Goal: Task Accomplishment & Management: Complete application form

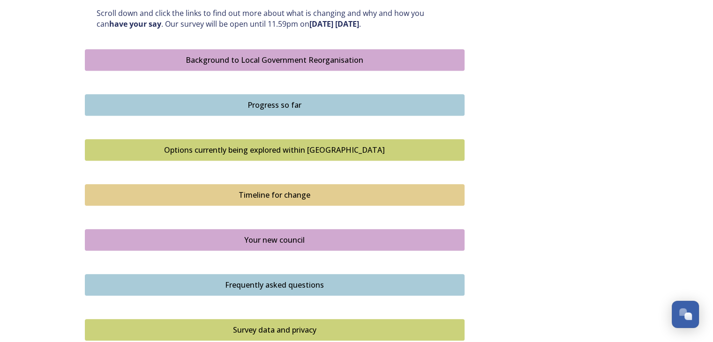
scroll to position [499, 0]
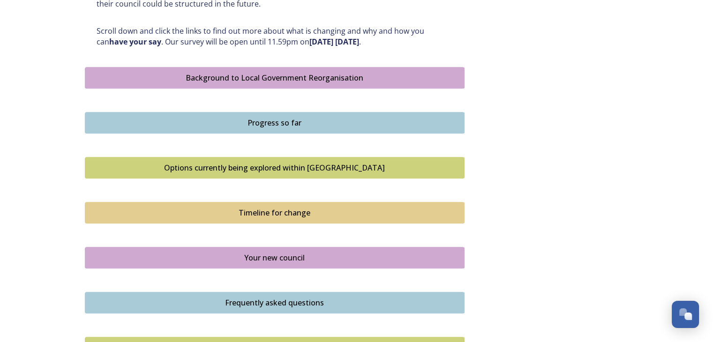
click at [306, 75] on div "Background to Local Government Reorganisation" at bounding box center [274, 77] width 369 height 11
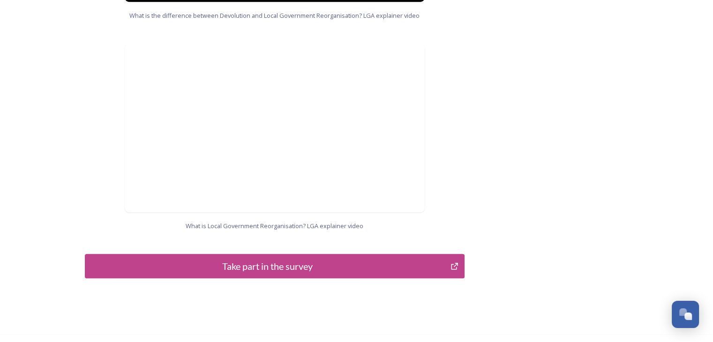
scroll to position [986, 0]
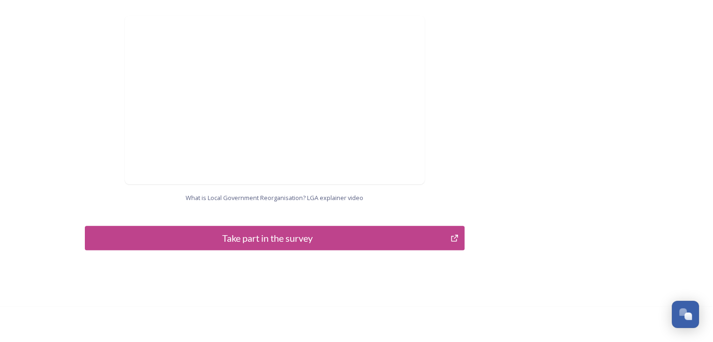
click at [262, 231] on div "Take part in the survey" at bounding box center [268, 238] width 356 height 14
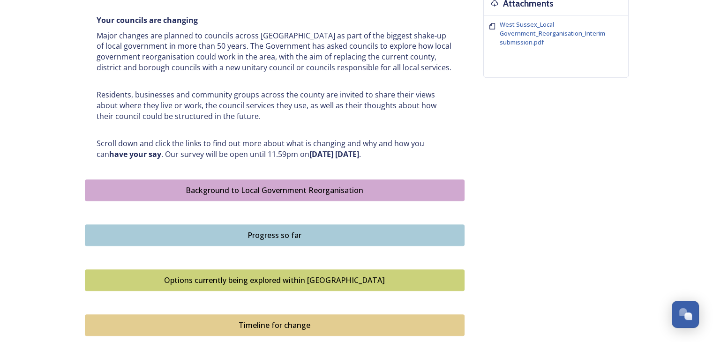
scroll to position [409, 0]
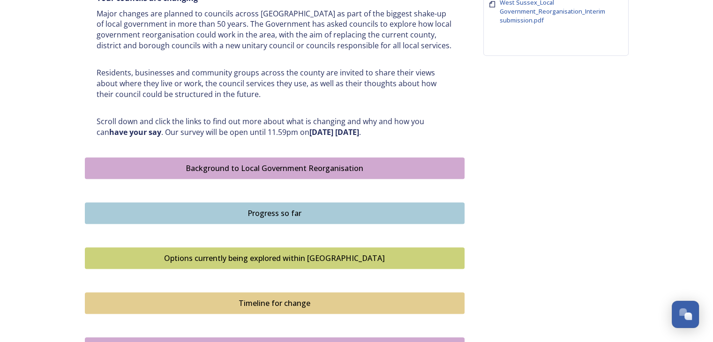
click at [272, 210] on div "Progress so far" at bounding box center [274, 213] width 369 height 11
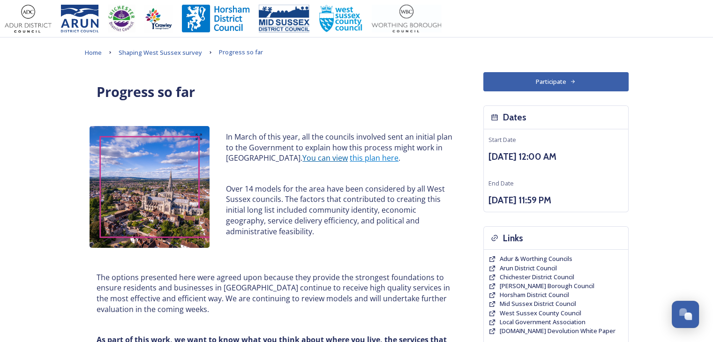
click at [302, 159] on link "You can view" at bounding box center [324, 158] width 45 height 10
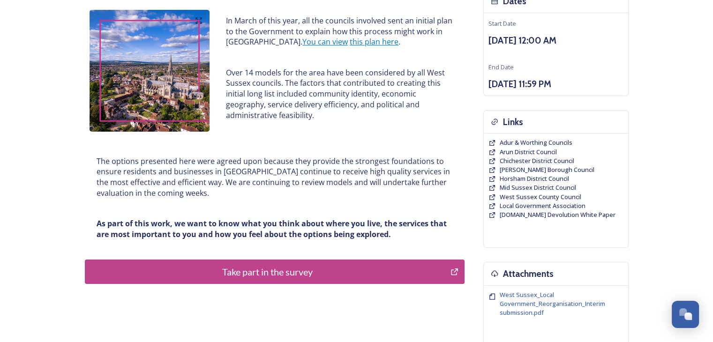
scroll to position [120, 0]
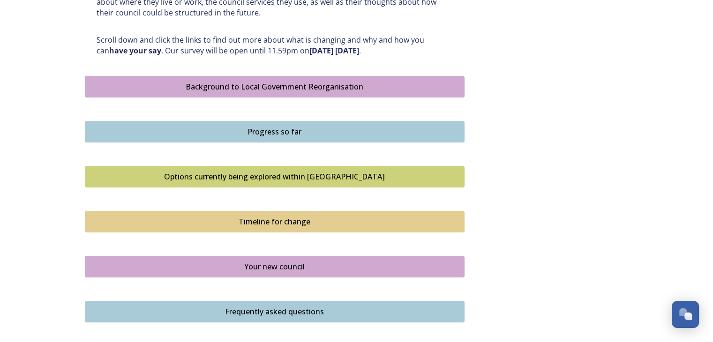
scroll to position [500, 0]
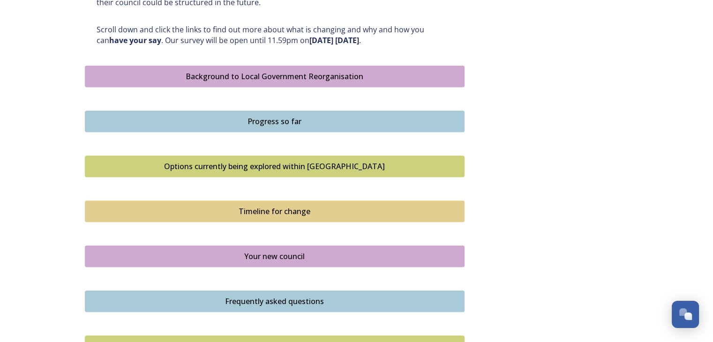
click at [266, 165] on div "Options currently being explored within West Sussex" at bounding box center [274, 166] width 369 height 11
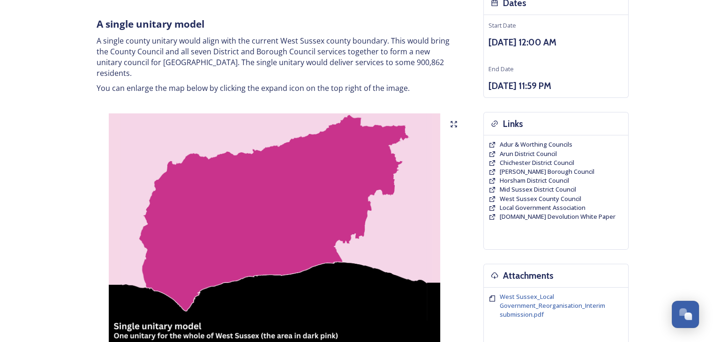
scroll to position [119, 0]
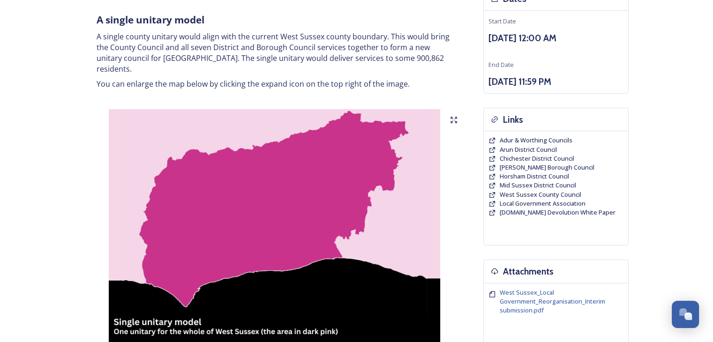
click at [457, 111] on img at bounding box center [275, 226] width 380 height 234
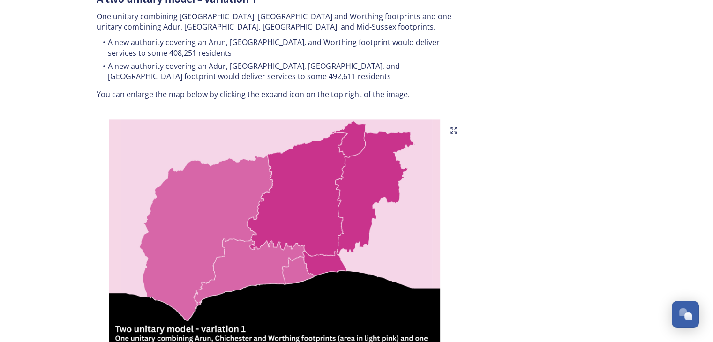
scroll to position [534, 0]
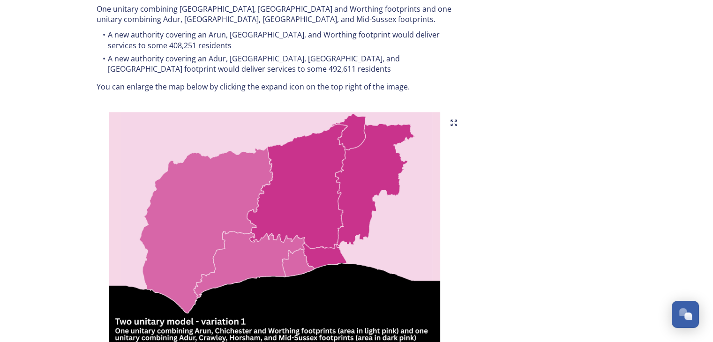
click at [454, 119] on icon at bounding box center [453, 122] width 7 height 7
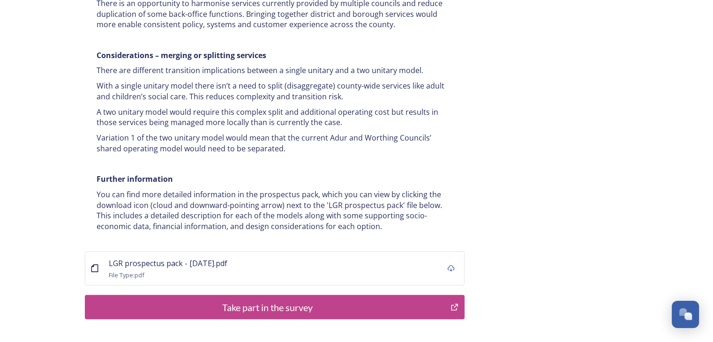
scroll to position [1852, 0]
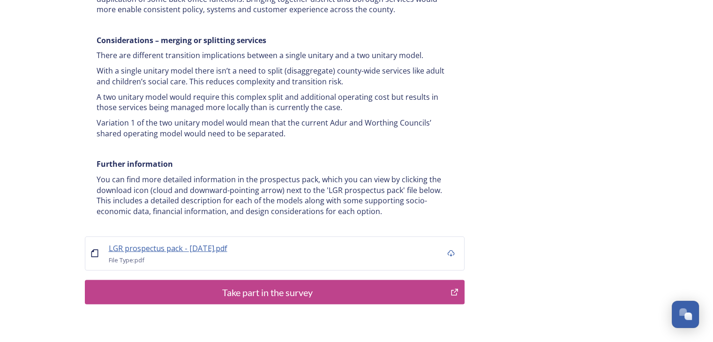
click at [161, 243] on span "LGR prospectus pack - 16 July.pdf" at bounding box center [168, 248] width 119 height 10
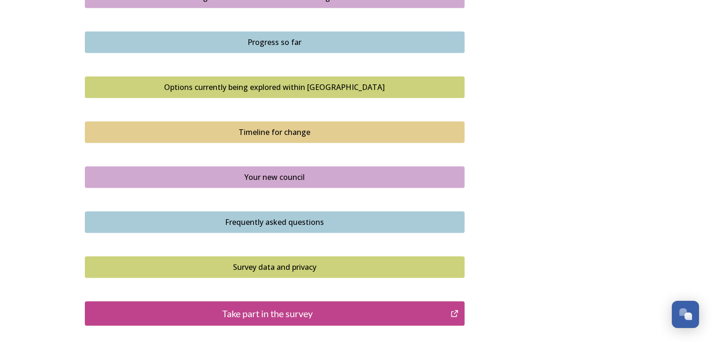
scroll to position [582, 0]
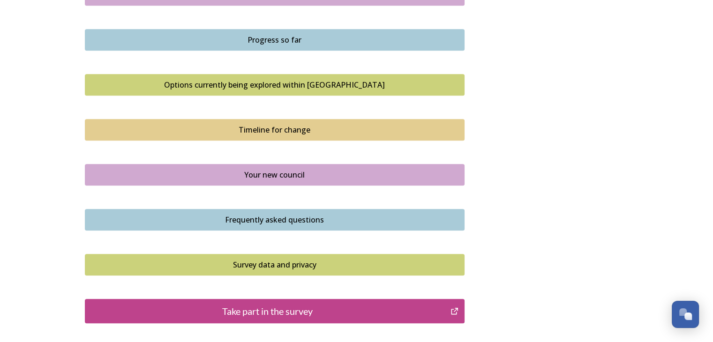
click at [275, 130] on div "Timeline for change" at bounding box center [274, 129] width 369 height 11
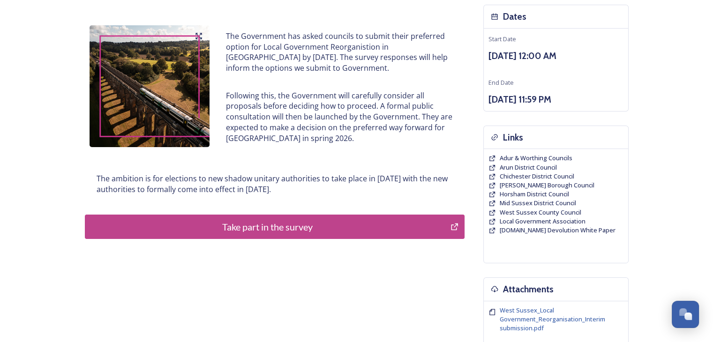
scroll to position [103, 0]
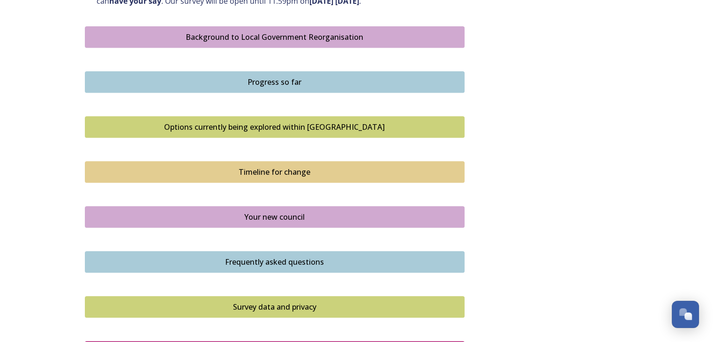
scroll to position [546, 0]
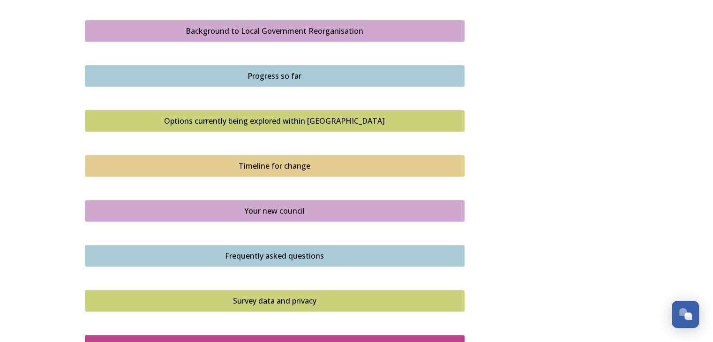
click at [255, 205] on div "Your new council" at bounding box center [274, 210] width 369 height 11
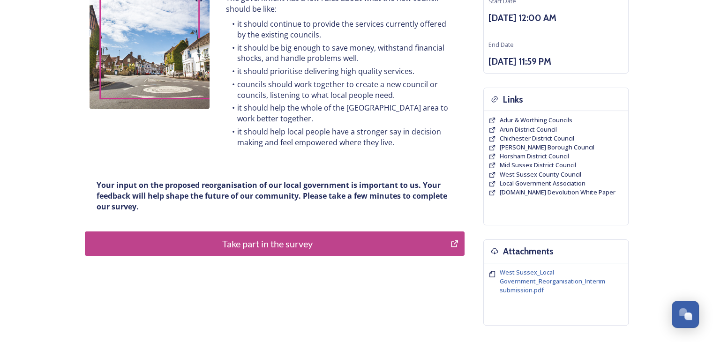
scroll to position [140, 0]
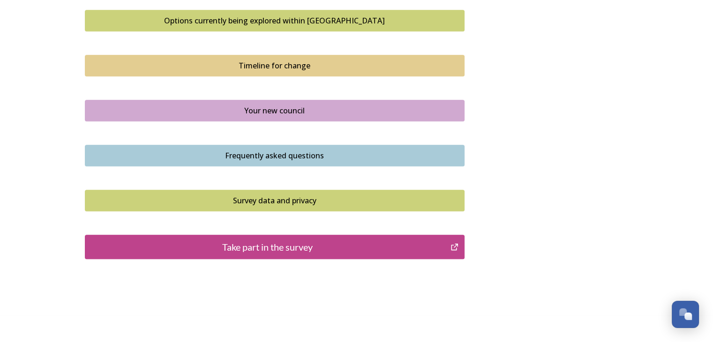
scroll to position [665, 0]
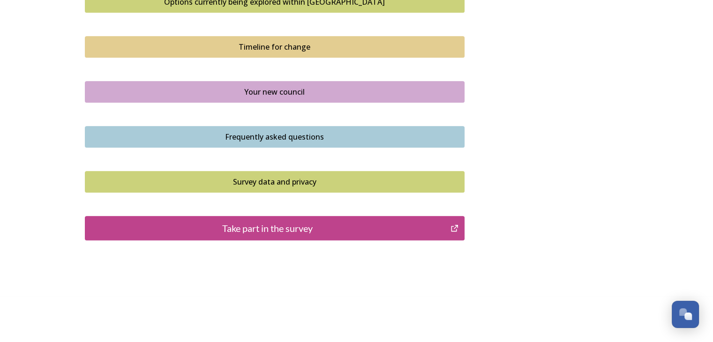
click at [258, 142] on button "Frequently asked questions" at bounding box center [275, 137] width 380 height 22
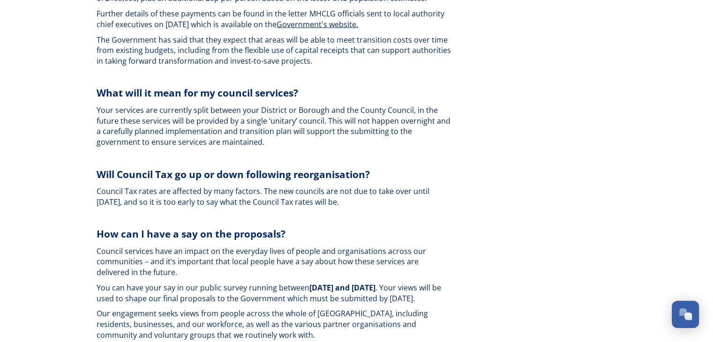
scroll to position [2159, 0]
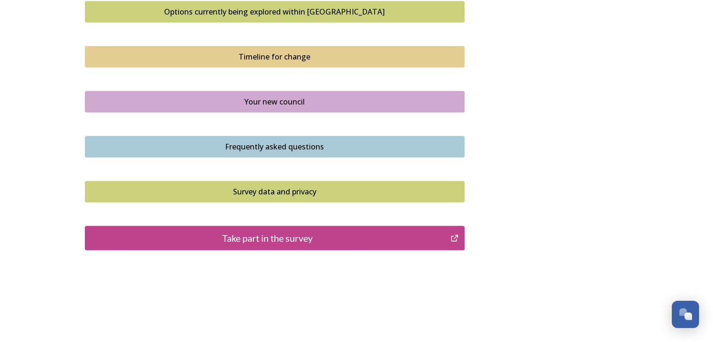
scroll to position [665, 0]
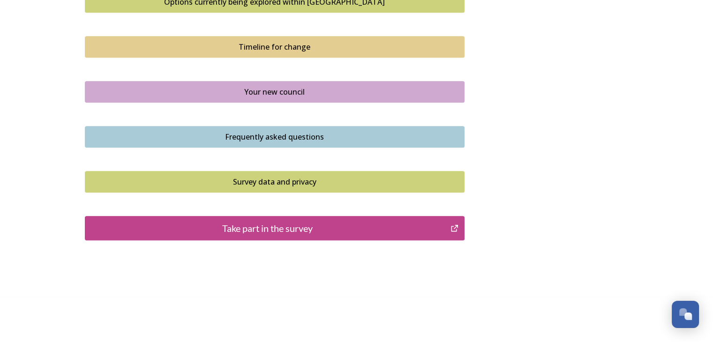
click at [281, 135] on div "Frequently asked questions" at bounding box center [274, 136] width 369 height 11
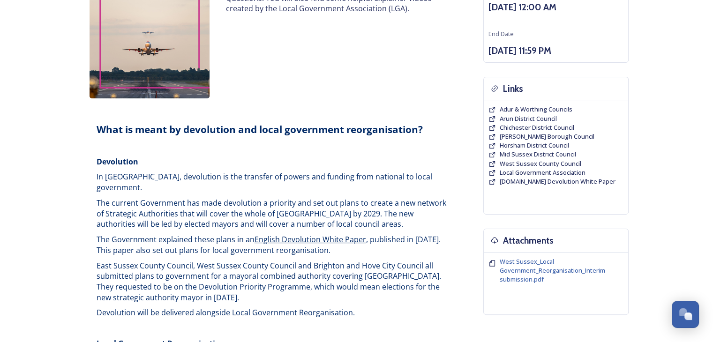
scroll to position [94, 0]
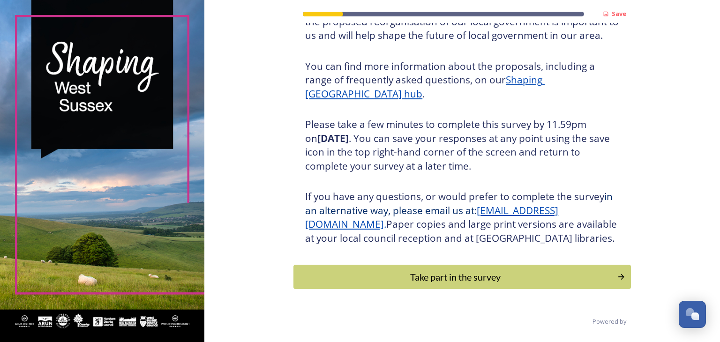
scroll to position [108, 0]
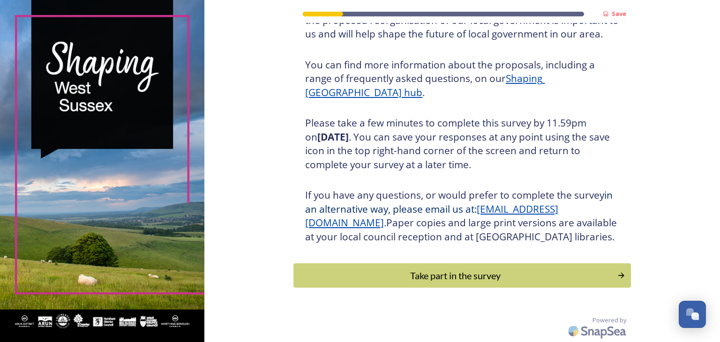
click at [709, 153] on div "Save Shaping [GEOGRAPHIC_DATA] Thank you for taking the time to complete this s…" at bounding box center [461, 124] width 515 height 436
click at [438, 280] on div "Take part in the survey" at bounding box center [455, 275] width 317 height 14
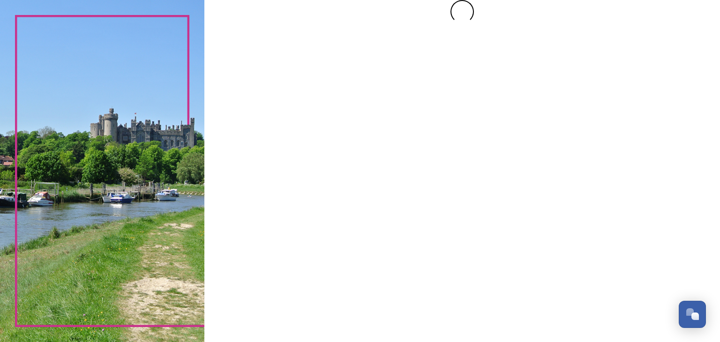
scroll to position [0, 0]
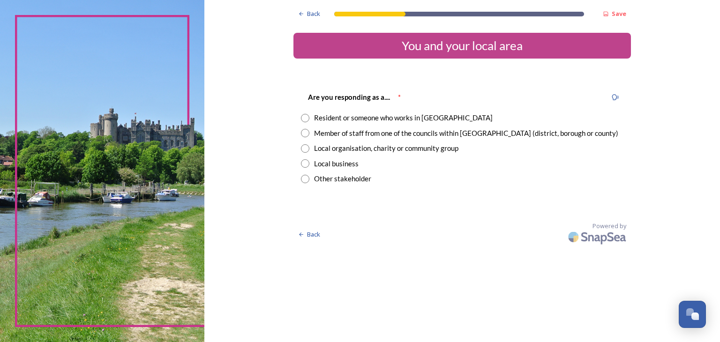
click at [301, 119] on input "radio" at bounding box center [305, 118] width 8 height 8
radio input "true"
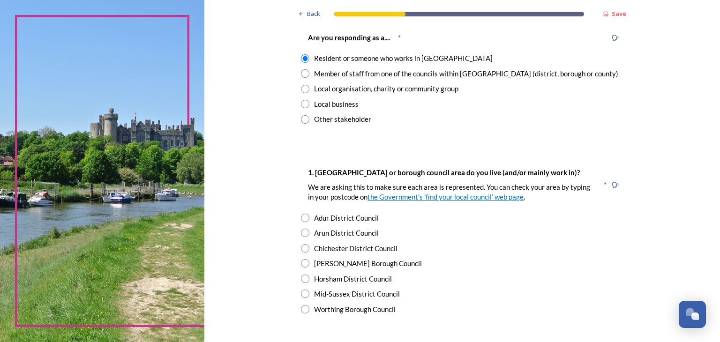
scroll to position [60, 0]
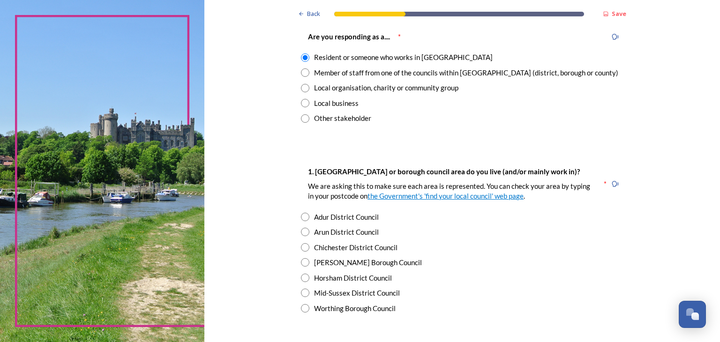
click at [307, 216] on div "Adur District Council" at bounding box center [462, 217] width 322 height 11
click at [307, 227] on div "Arun District Council" at bounding box center [462, 232] width 322 height 11
radio input "false"
radio input "true"
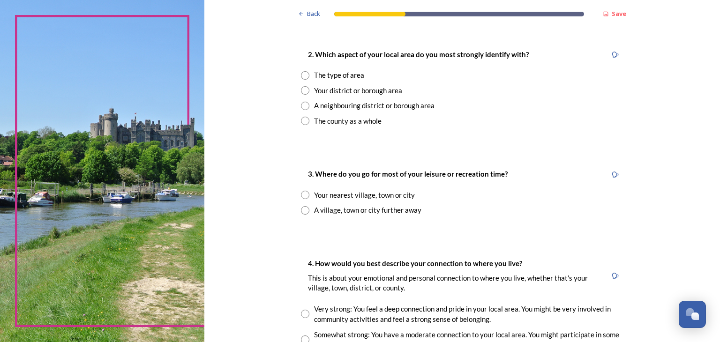
scroll to position [368, 0]
click at [302, 105] on input "radio" at bounding box center [305, 105] width 8 height 8
radio input "true"
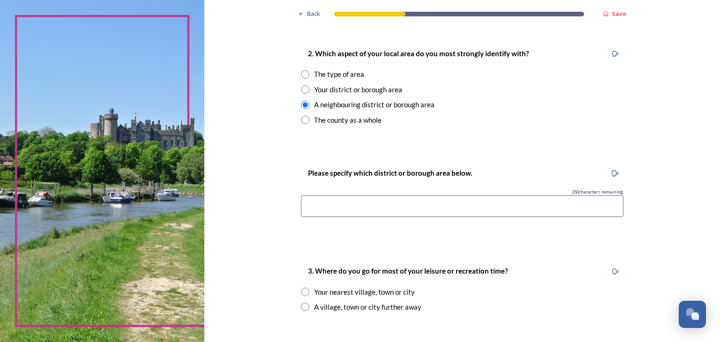
click at [357, 209] on input at bounding box center [462, 206] width 322 height 22
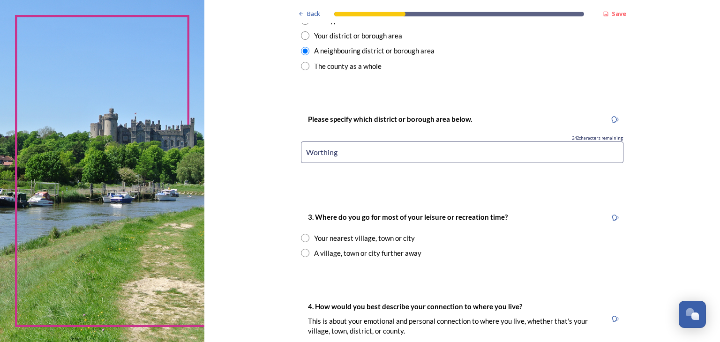
scroll to position [440, 0]
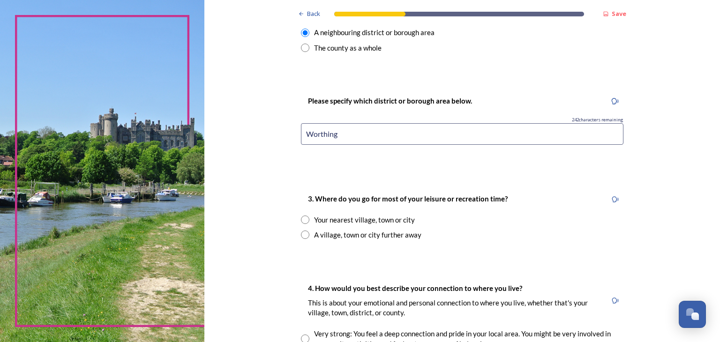
type input "Worthing"
click at [303, 222] on input "radio" at bounding box center [305, 220] width 8 height 8
radio input "true"
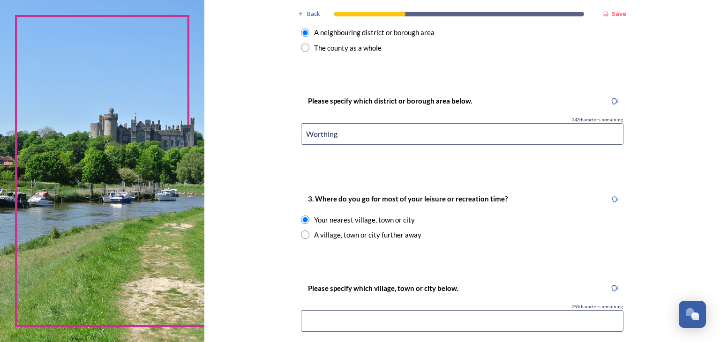
click at [330, 328] on input at bounding box center [462, 321] width 322 height 22
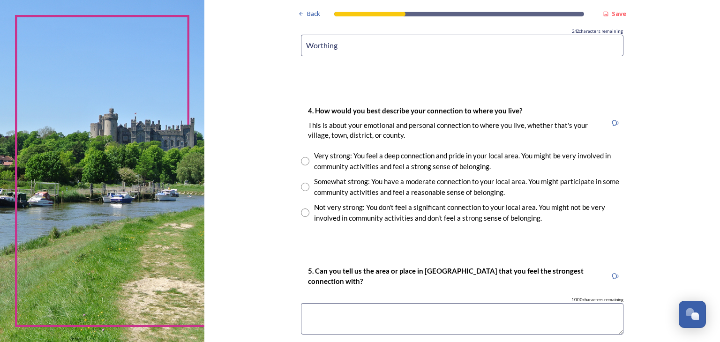
scroll to position [722, 0]
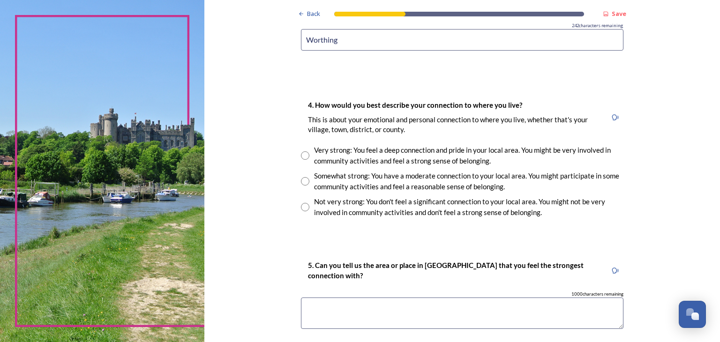
type input "Worthing"
click at [301, 156] on input "radio" at bounding box center [305, 155] width 8 height 8
click at [302, 185] on div "Somewhat strong: You have a moderate connection to your local area. You might p…" at bounding box center [462, 181] width 322 height 21
radio input "false"
radio input "true"
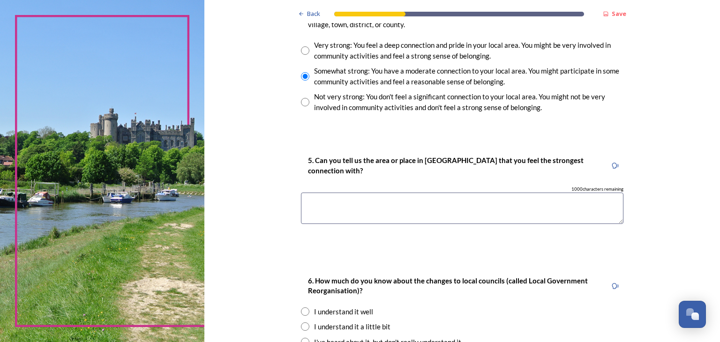
scroll to position [832, 0]
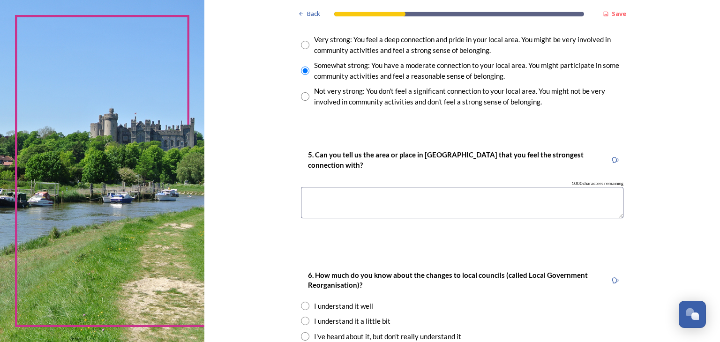
click at [437, 201] on textarea at bounding box center [462, 202] width 322 height 31
type textarea "G"
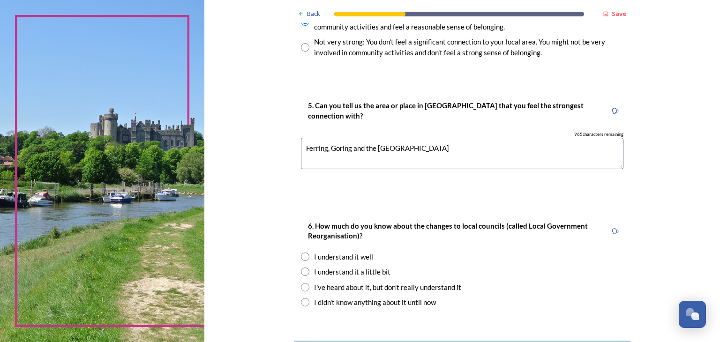
scroll to position [953, 0]
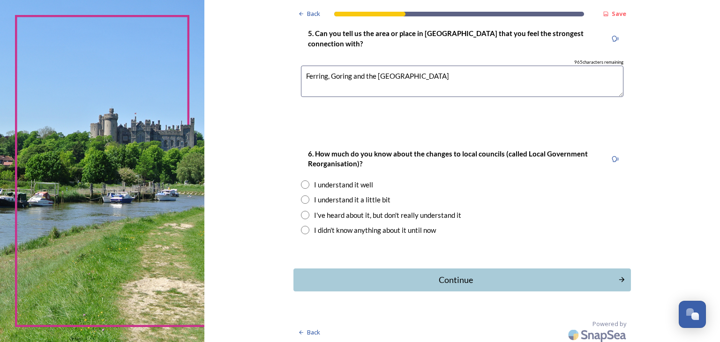
type textarea "Ferring, Goring and the [GEOGRAPHIC_DATA]"
click at [301, 201] on input "radio" at bounding box center [305, 199] width 8 height 8
radio input "true"
click at [447, 275] on div "Continue" at bounding box center [455, 280] width 317 height 13
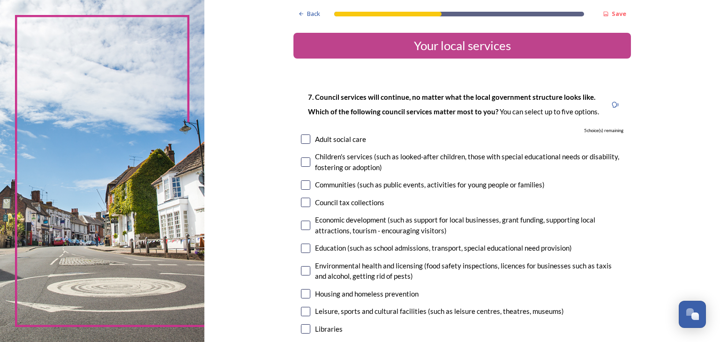
click at [301, 187] on input "checkbox" at bounding box center [305, 184] width 9 height 9
checkbox input "true"
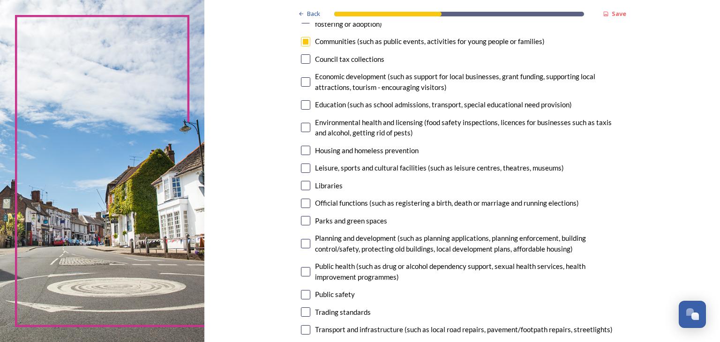
scroll to position [145, 0]
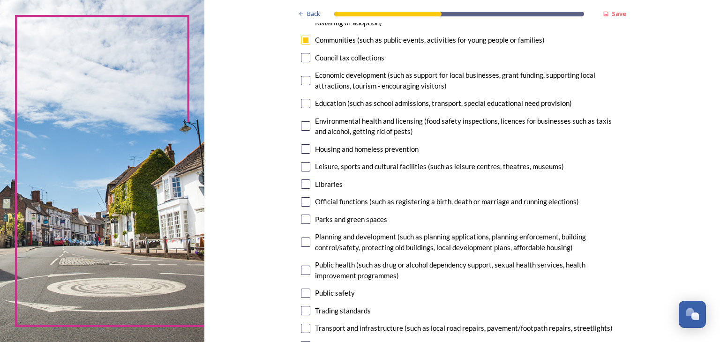
click at [301, 164] on input "checkbox" at bounding box center [305, 166] width 9 height 9
checkbox input "true"
click at [307, 104] on div "Education (such as school admissions, transport, special educational need provi…" at bounding box center [462, 103] width 322 height 11
checkbox input "true"
click at [305, 127] on input "checkbox" at bounding box center [305, 125] width 9 height 9
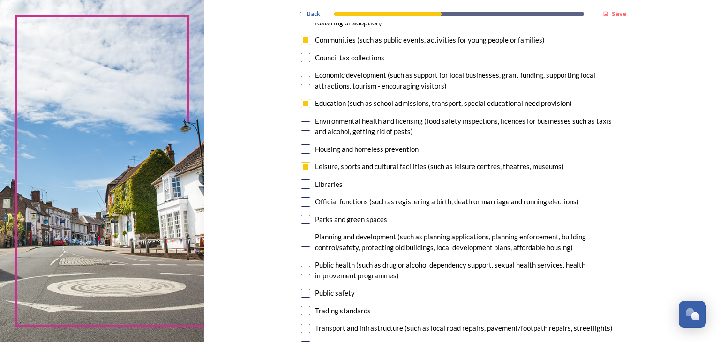
checkbox input "true"
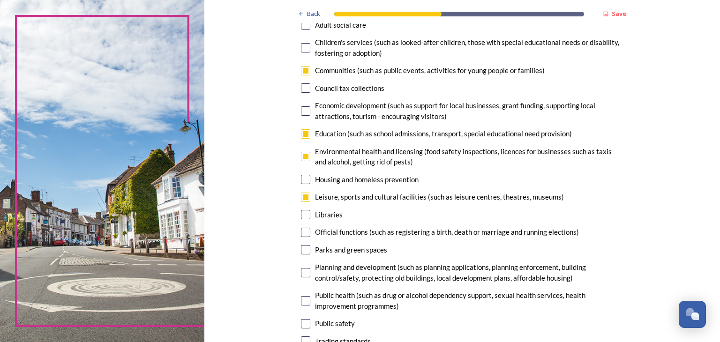
scroll to position [113, 0]
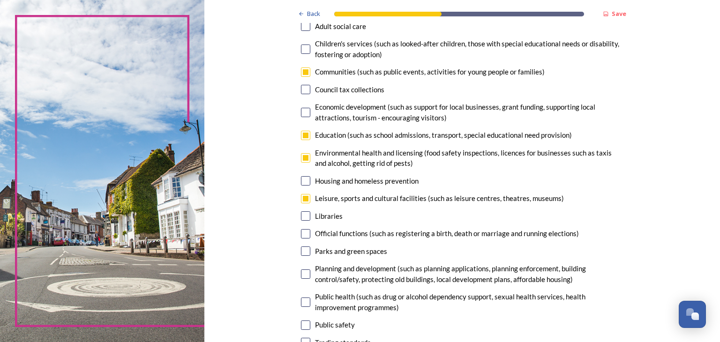
click at [302, 111] on input "checkbox" at bounding box center [305, 112] width 9 height 9
checkbox input "true"
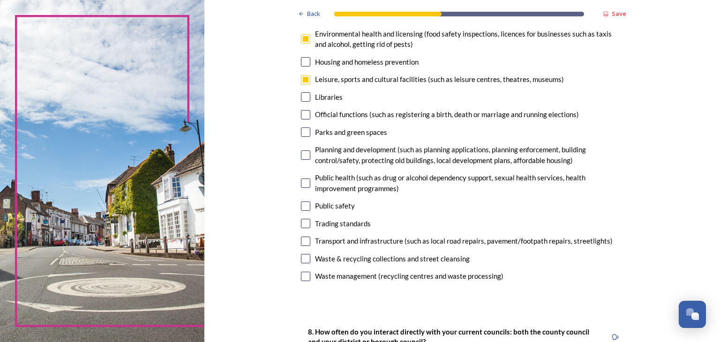
scroll to position [236, 0]
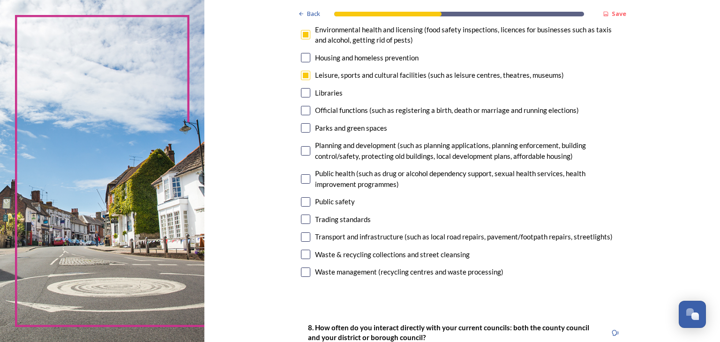
click at [305, 132] on input "checkbox" at bounding box center [305, 127] width 9 height 9
click at [303, 128] on input "checkbox" at bounding box center [305, 127] width 9 height 9
click at [301, 128] on input "checkbox" at bounding box center [305, 127] width 9 height 9
checkbox input "false"
click at [304, 102] on div "7. Council services will continue, no matter what the local government structur…" at bounding box center [461, 67] width 337 height 443
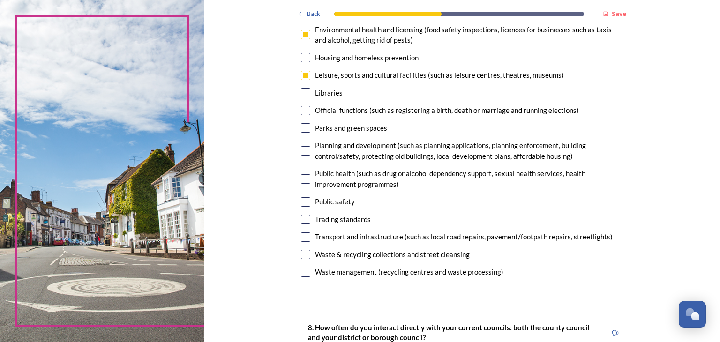
click at [303, 110] on input "checkbox" at bounding box center [305, 110] width 9 height 9
checkbox input "false"
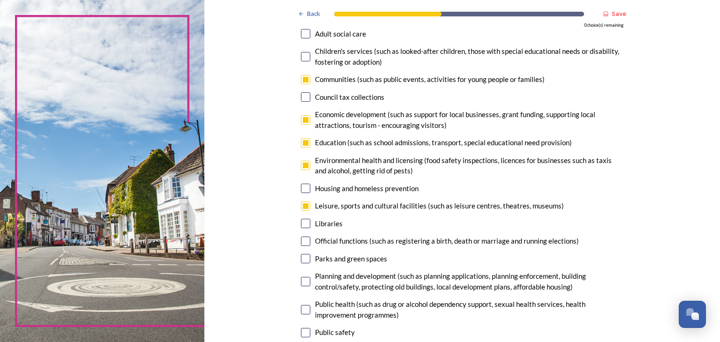
scroll to position [63, 0]
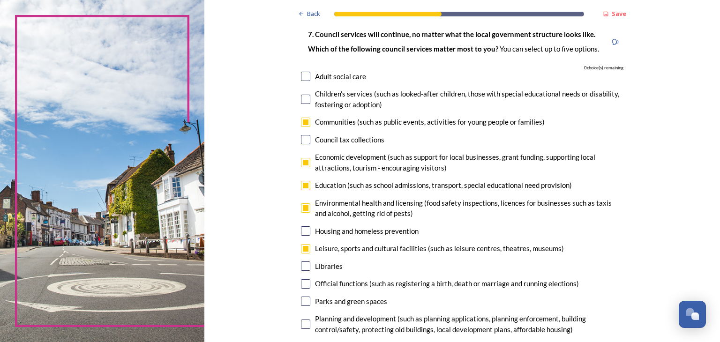
click at [302, 123] on input "checkbox" at bounding box center [305, 122] width 9 height 9
checkbox input "false"
click at [303, 163] on input "checkbox" at bounding box center [305, 162] width 9 height 9
checkbox input "false"
click at [301, 190] on input "checkbox" at bounding box center [305, 185] width 9 height 9
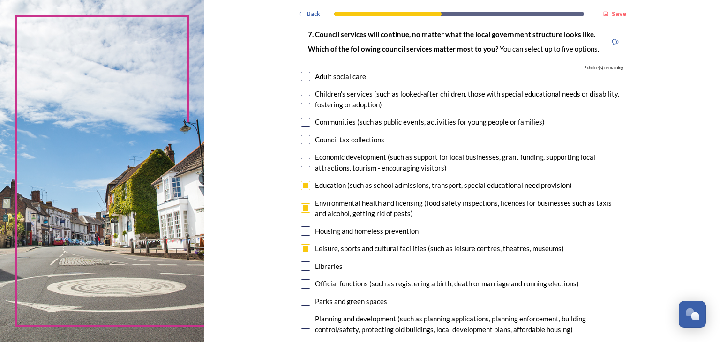
checkbox input "false"
click at [301, 214] on div "Environmental health and licensing (food safety inspections, licences for busin…" at bounding box center [462, 208] width 322 height 21
checkbox input "false"
click at [301, 247] on input "checkbox" at bounding box center [305, 248] width 9 height 9
click at [303, 248] on input "checkbox" at bounding box center [305, 248] width 9 height 9
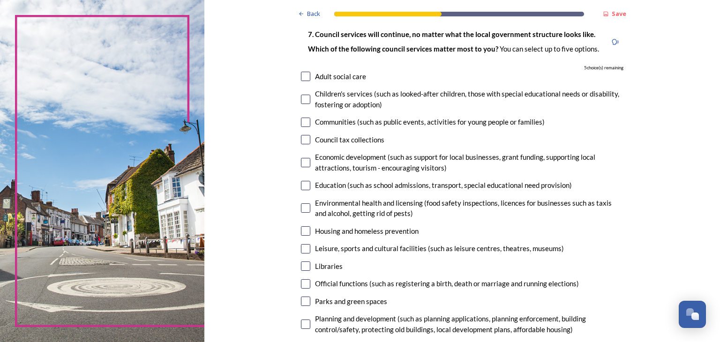
checkbox input "true"
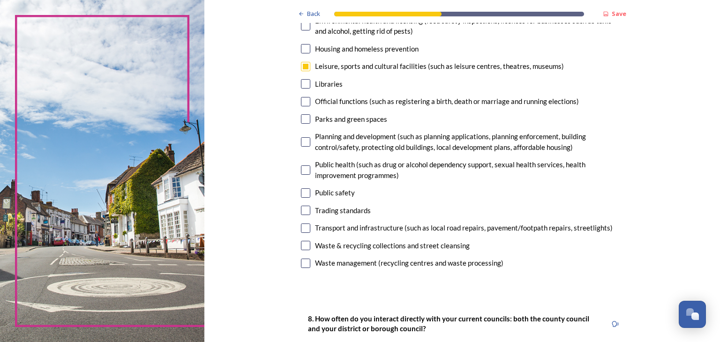
scroll to position [252, 0]
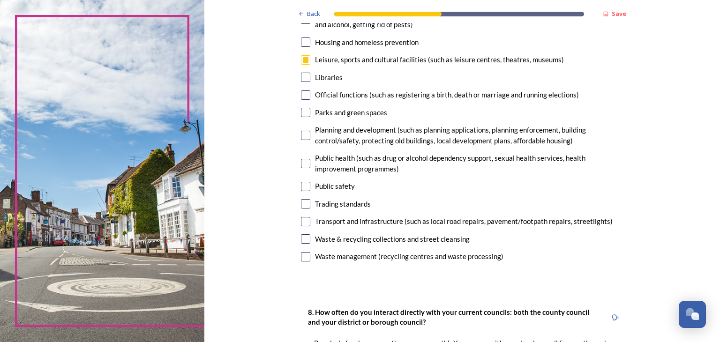
click at [307, 239] on div "Waste & recycling collections and street cleansing" at bounding box center [462, 239] width 322 height 11
checkbox input "true"
click at [305, 257] on input "checkbox" at bounding box center [305, 256] width 9 height 9
checkbox input "true"
click at [301, 217] on input "checkbox" at bounding box center [305, 221] width 9 height 9
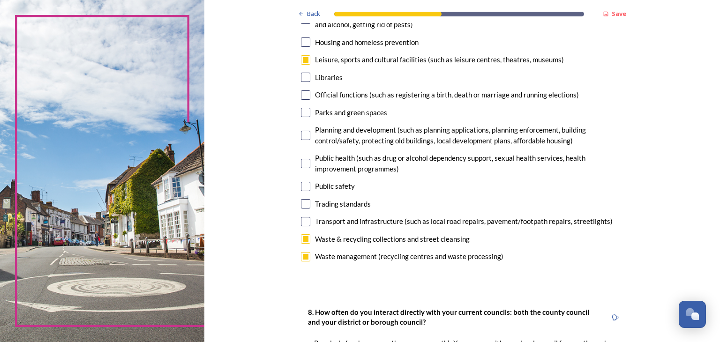
checkbox input "true"
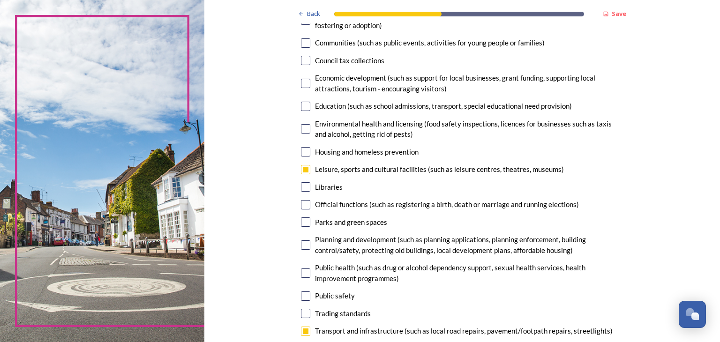
scroll to position [147, 0]
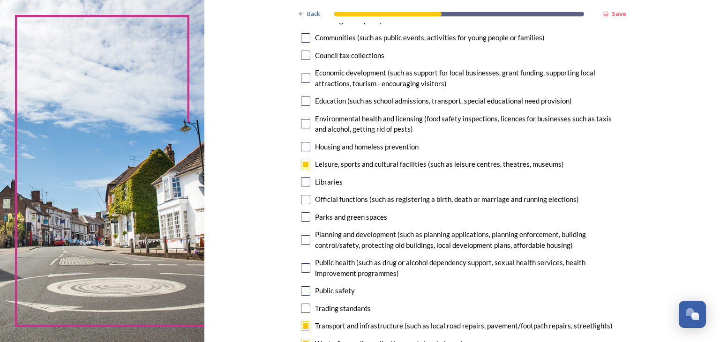
click at [305, 213] on input "checkbox" at bounding box center [305, 216] width 9 height 9
checkbox input "true"
click at [302, 242] on input "checkbox" at bounding box center [305, 239] width 9 height 9
checkbox input "false"
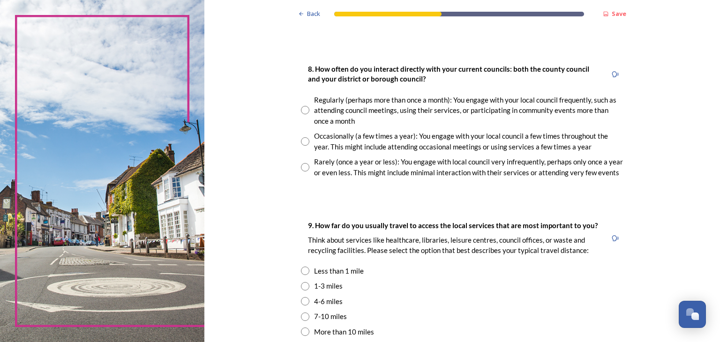
scroll to position [509, 0]
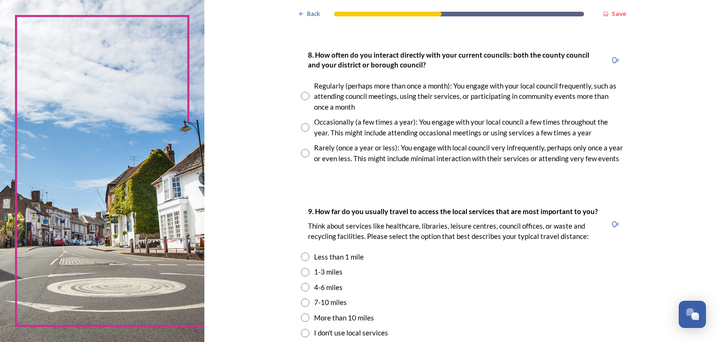
click at [302, 153] on input "radio" at bounding box center [305, 153] width 8 height 8
radio input "true"
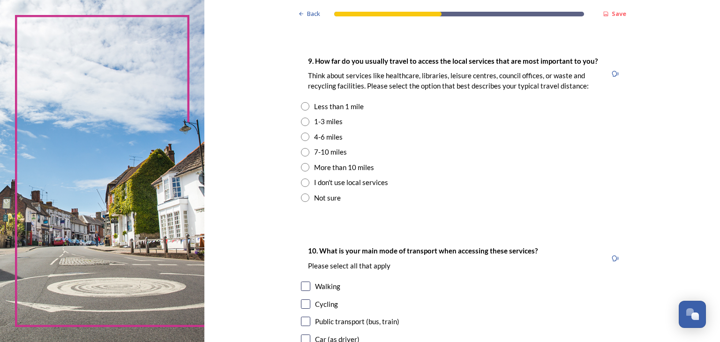
scroll to position [665, 0]
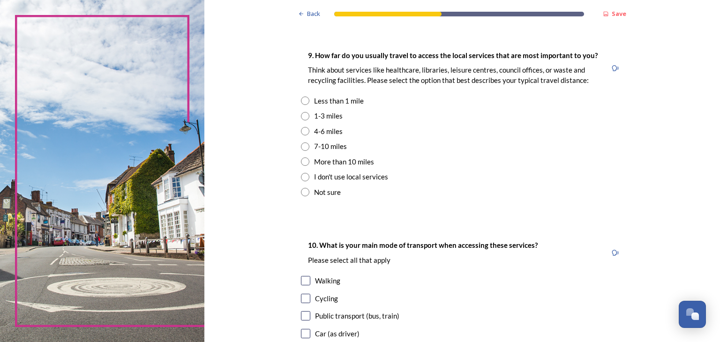
click at [302, 119] on input "radio" at bounding box center [305, 116] width 8 height 8
radio input "true"
click at [302, 133] on input "radio" at bounding box center [305, 131] width 8 height 8
radio input "true"
click at [302, 118] on input "radio" at bounding box center [305, 116] width 8 height 8
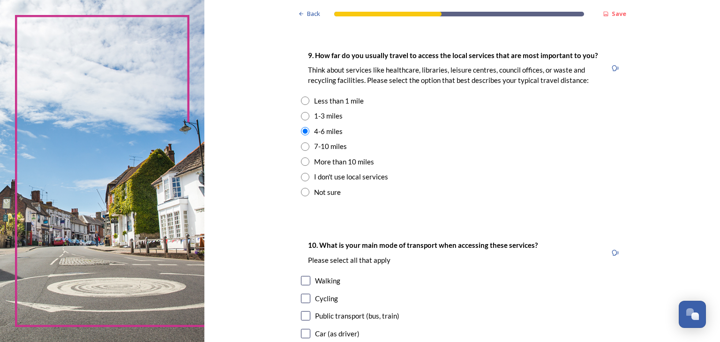
radio input "true"
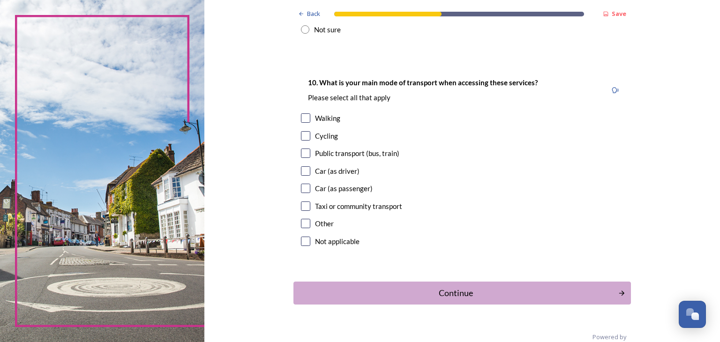
scroll to position [832, 0]
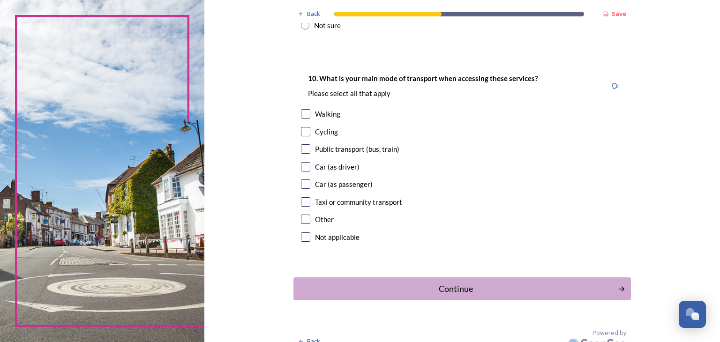
click at [303, 167] on input "checkbox" at bounding box center [305, 166] width 9 height 9
checkbox input "true"
click at [451, 290] on div "Continue" at bounding box center [455, 289] width 317 height 13
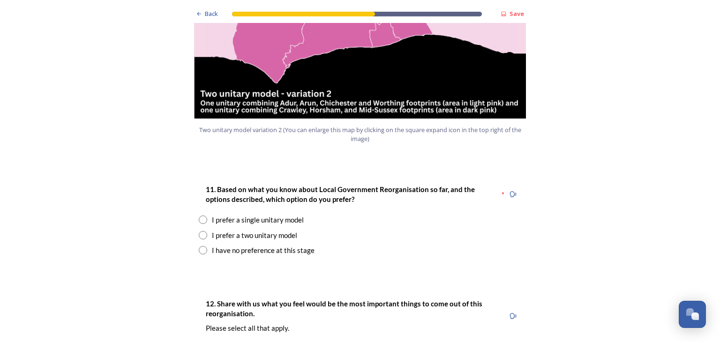
scroll to position [1171, 0]
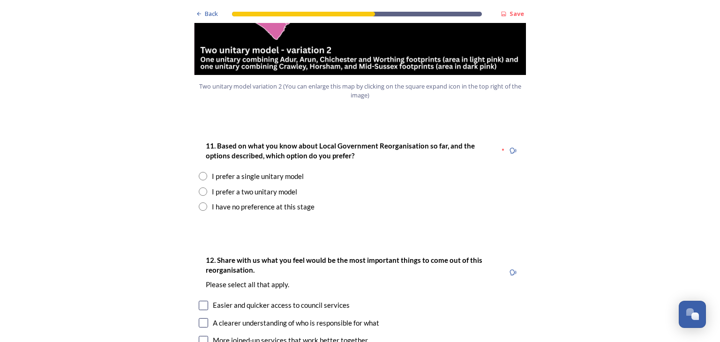
click at [199, 201] on div "I have no preference at this stage" at bounding box center [360, 206] width 322 height 11
radio input "true"
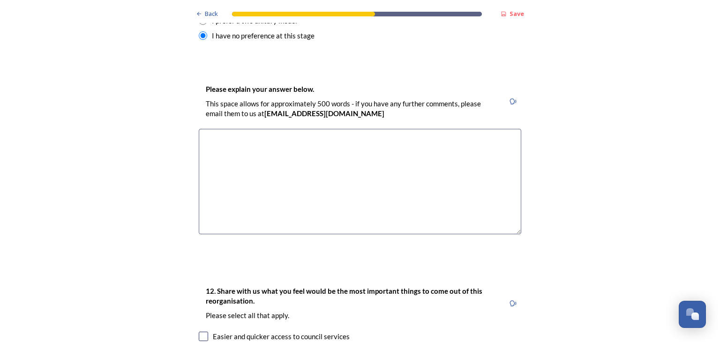
scroll to position [1346, 0]
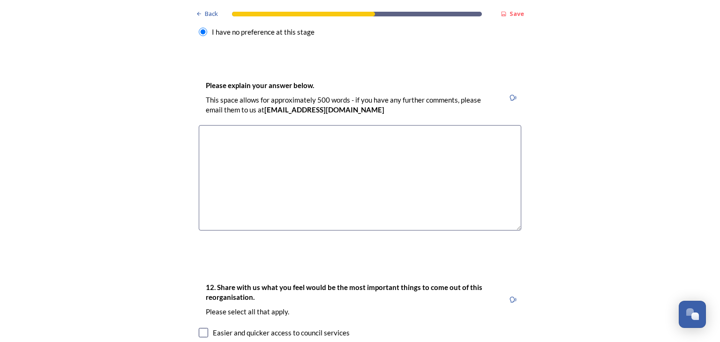
click at [378, 125] on textarea at bounding box center [360, 177] width 322 height 105
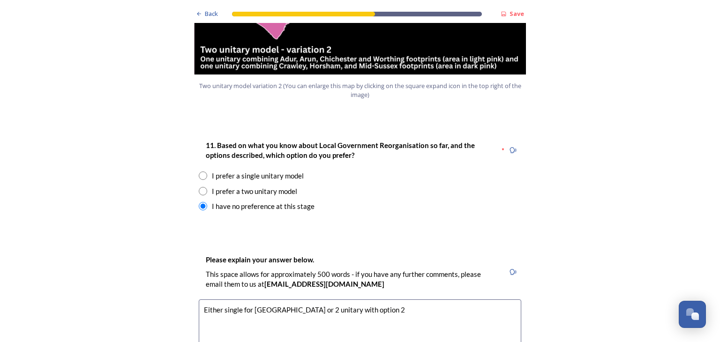
scroll to position [1290, 0]
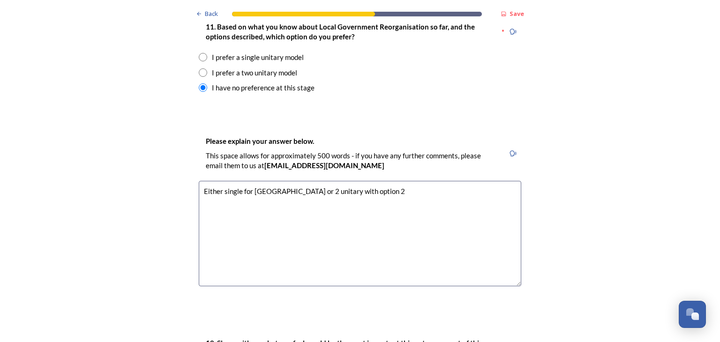
click at [354, 181] on textarea "Either single for [GEOGRAPHIC_DATA] or 2 unitary with option 2" at bounding box center [360, 233] width 322 height 105
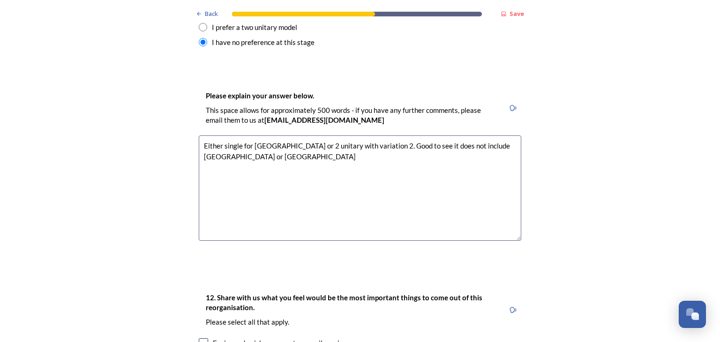
scroll to position [1339, 0]
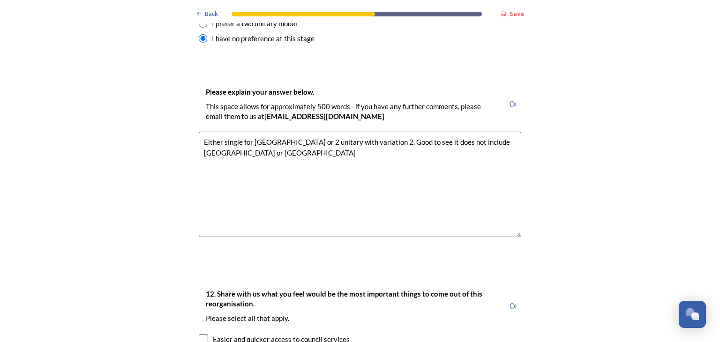
click at [247, 132] on textarea "Either single for [GEOGRAPHIC_DATA] or 2 unitary with variation 2. Good to see …" at bounding box center [360, 184] width 322 height 105
click at [379, 132] on textarea "Either single for [GEOGRAPHIC_DATA] or 2 unitary with variation 2. Good to see …" at bounding box center [360, 184] width 322 height 105
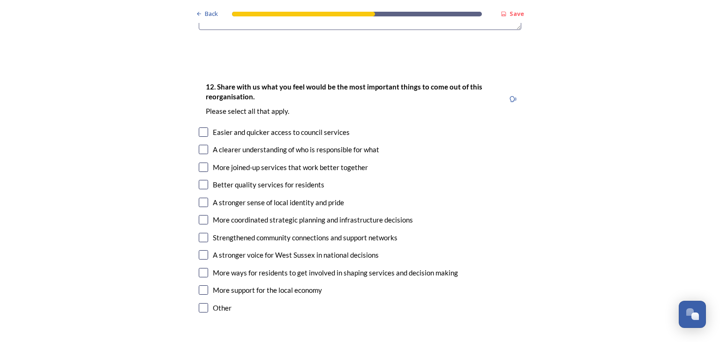
scroll to position [1564, 0]
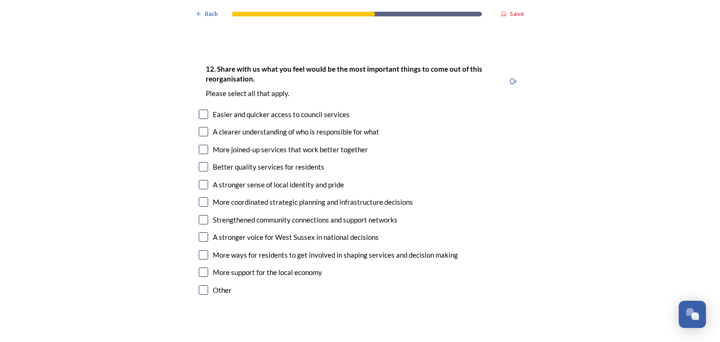
type textarea "Either single for [GEOGRAPHIC_DATA] or 2 unitary with variation 2. If you are g…"
click at [199, 110] on input "checkbox" at bounding box center [203, 114] width 9 height 9
checkbox input "true"
click at [202, 127] on input "checkbox" at bounding box center [203, 131] width 9 height 9
checkbox input "true"
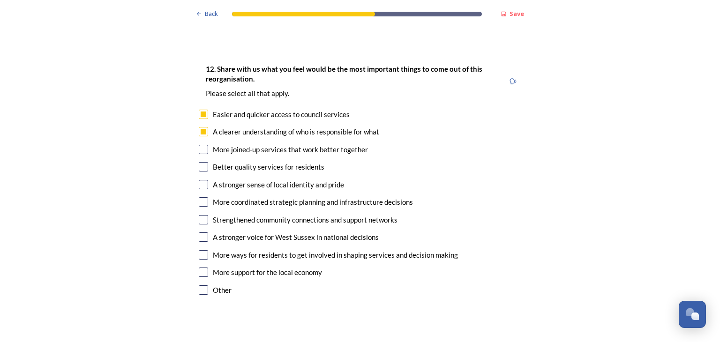
click at [201, 197] on input "checkbox" at bounding box center [203, 201] width 9 height 9
checkbox input "true"
click at [200, 232] on input "checkbox" at bounding box center [203, 236] width 9 height 9
checkbox input "true"
click at [199, 180] on input "checkbox" at bounding box center [203, 184] width 9 height 9
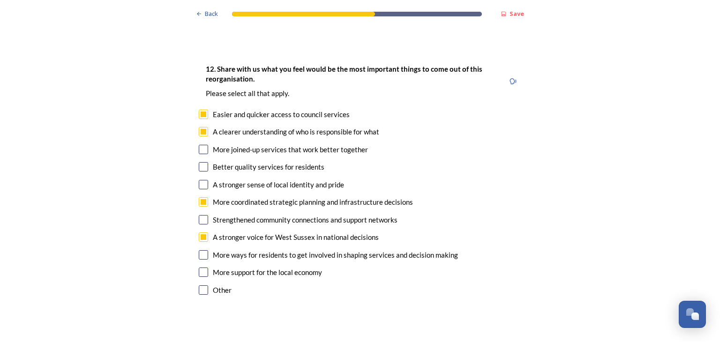
checkbox input "true"
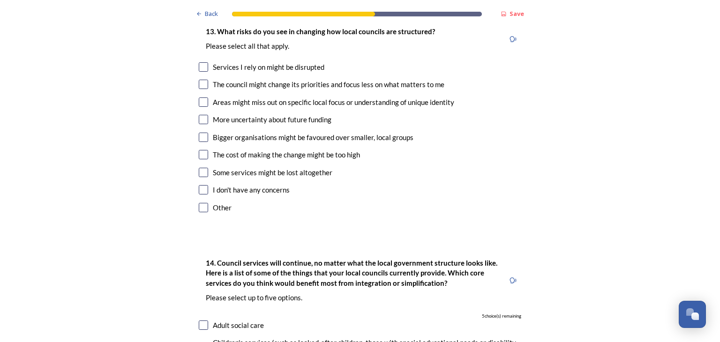
scroll to position [1807, 0]
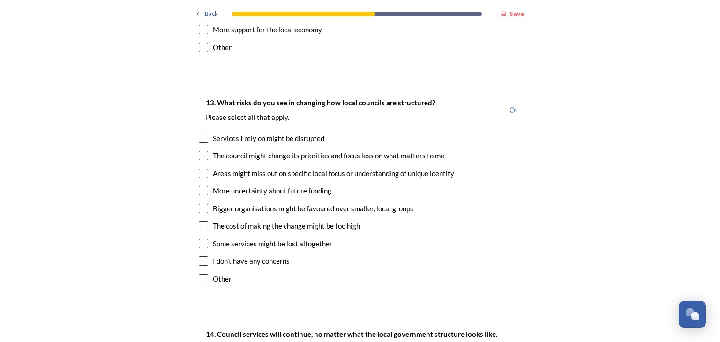
click at [202, 151] on input "checkbox" at bounding box center [203, 155] width 9 height 9
checkbox input "true"
click at [199, 169] on input "checkbox" at bounding box center [203, 173] width 9 height 9
checkbox input "true"
click at [201, 204] on input "checkbox" at bounding box center [203, 208] width 9 height 9
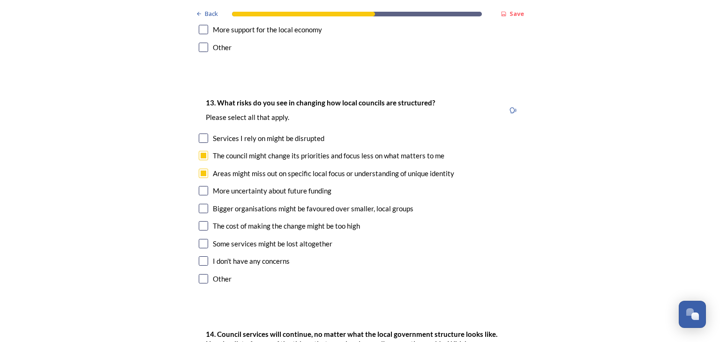
checkbox input "true"
click at [203, 209] on div "13. What risks do you see in changing how local councils are structured? ﻿Pleas…" at bounding box center [359, 192] width 337 height 208
click at [200, 221] on input "checkbox" at bounding box center [203, 225] width 9 height 9
checkbox input "true"
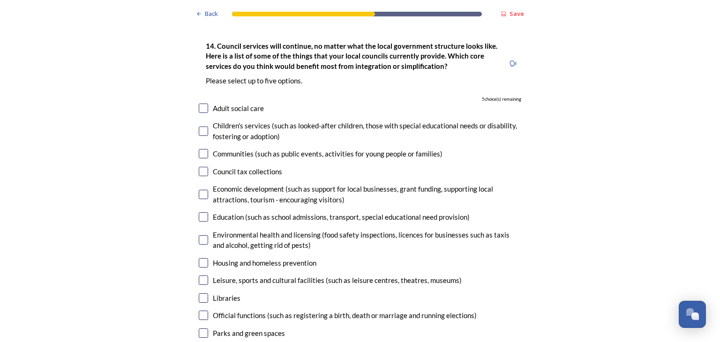
scroll to position [2106, 0]
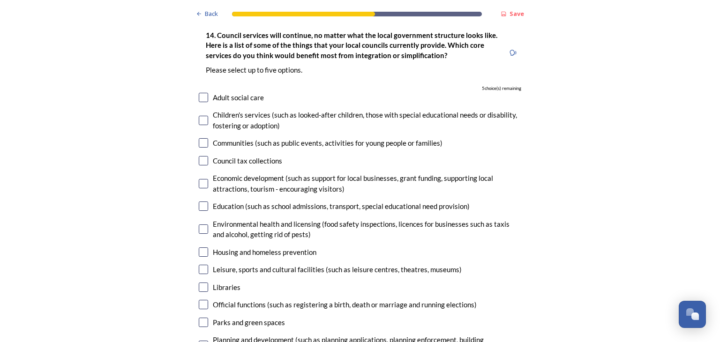
click at [202, 201] on input "checkbox" at bounding box center [203, 205] width 9 height 9
checkbox input "true"
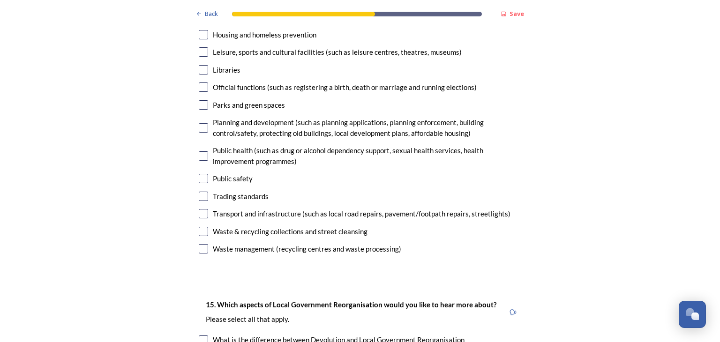
scroll to position [2251, 0]
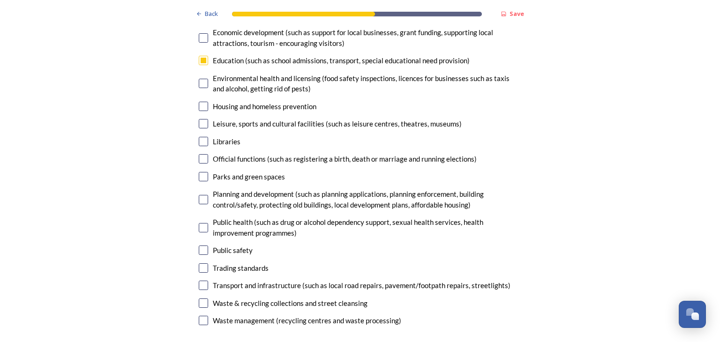
click at [199, 281] on input "checkbox" at bounding box center [203, 285] width 9 height 9
checkbox input "true"
click at [205, 189] on div "Planning and development (such as planning applications, planning enforcement, …" at bounding box center [360, 199] width 322 height 21
checkbox input "true"
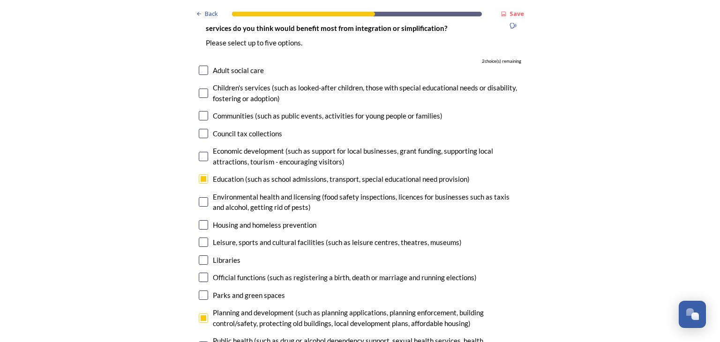
scroll to position [2125, 0]
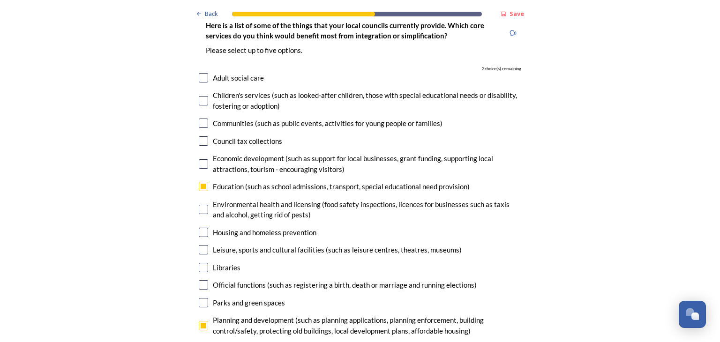
click at [208, 181] on div "Education (such as school admissions, transport, special educational need provi…" at bounding box center [360, 186] width 322 height 11
checkbox input "false"
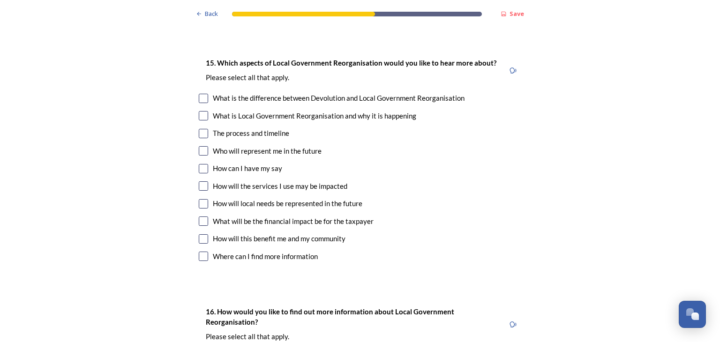
scroll to position [2540, 0]
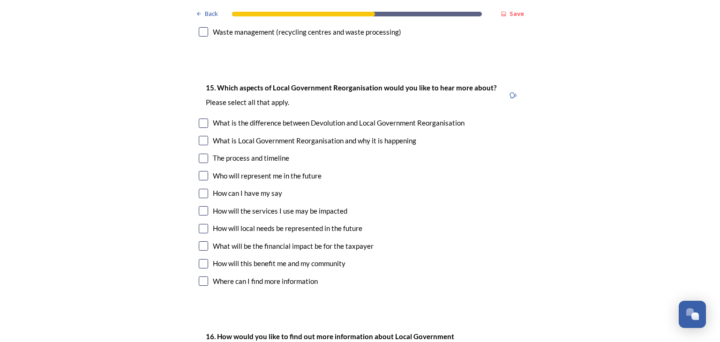
click at [204, 136] on input "checkbox" at bounding box center [203, 140] width 9 height 9
checkbox input "true"
click at [201, 171] on input "checkbox" at bounding box center [203, 175] width 9 height 9
checkbox input "true"
click at [202, 241] on div "15. Which aspects of Local Government Reorganisation would you like to hear mor…" at bounding box center [359, 186] width 337 height 226
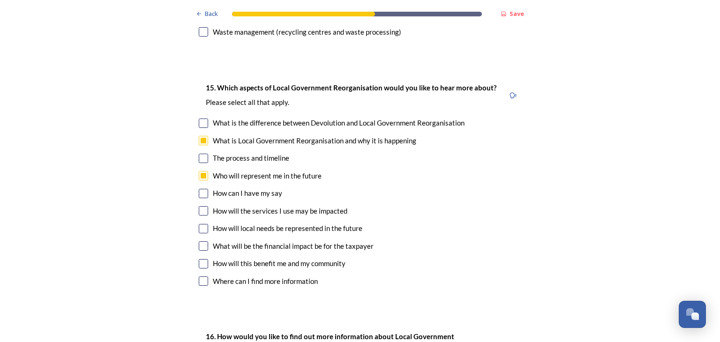
click at [202, 259] on input "checkbox" at bounding box center [203, 263] width 9 height 9
checkbox input "true"
click at [202, 241] on input "checkbox" at bounding box center [203, 245] width 9 height 9
checkbox input "true"
click at [201, 206] on input "checkbox" at bounding box center [203, 210] width 9 height 9
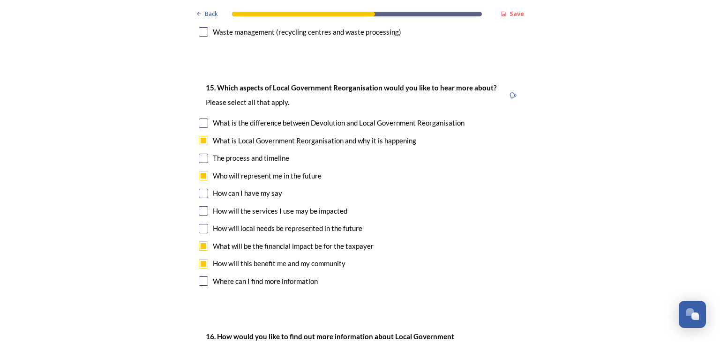
checkbox input "true"
click at [201, 189] on input "checkbox" at bounding box center [203, 193] width 9 height 9
checkbox input "true"
click at [203, 154] on input "checkbox" at bounding box center [203, 158] width 9 height 9
checkbox input "true"
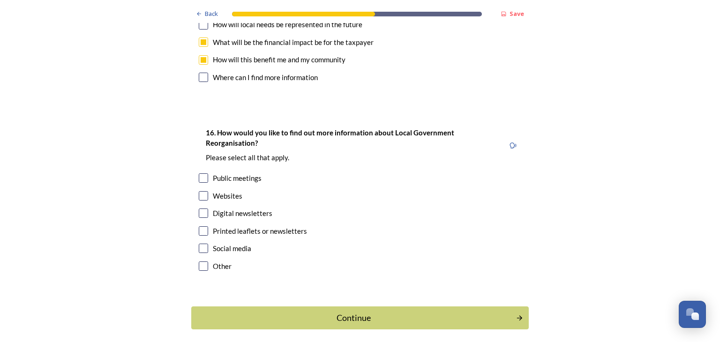
scroll to position [2750, 0]
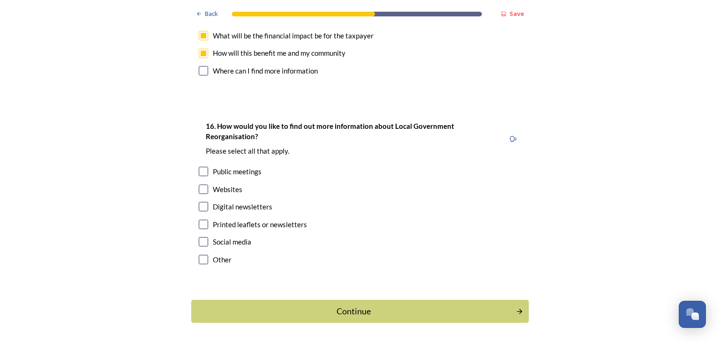
click at [201, 185] on input "checkbox" at bounding box center [203, 189] width 9 height 9
checkbox input "true"
click at [199, 220] on input "checkbox" at bounding box center [203, 224] width 9 height 9
checkbox input "true"
click at [200, 202] on input "checkbox" at bounding box center [203, 206] width 9 height 9
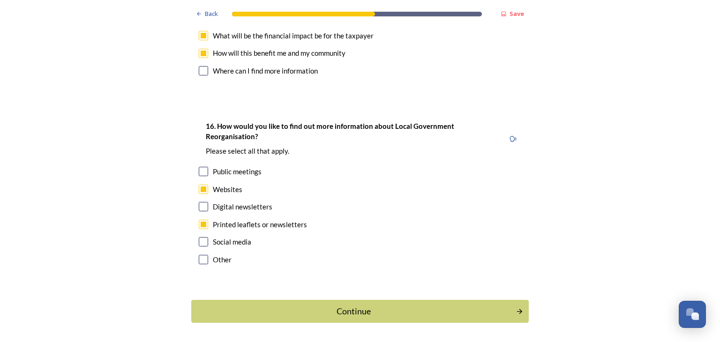
checkbox input "true"
click at [365, 305] on div "Continue" at bounding box center [353, 311] width 317 height 13
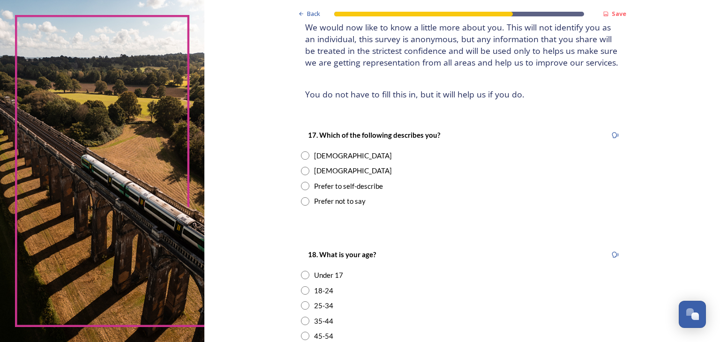
scroll to position [99, 0]
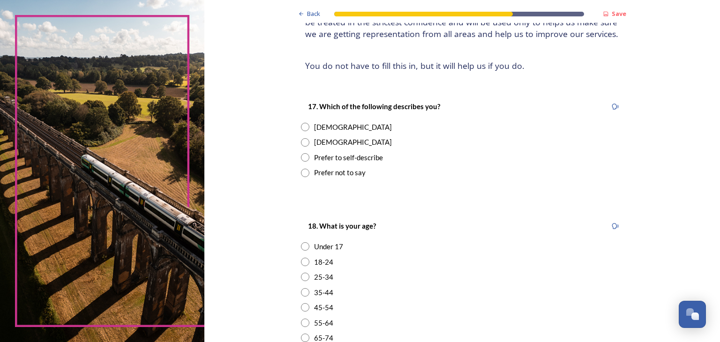
click at [301, 143] on input "radio" at bounding box center [305, 142] width 8 height 8
radio input "true"
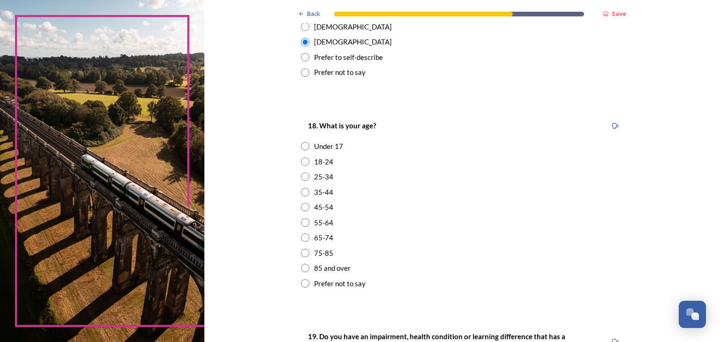
scroll to position [236, 0]
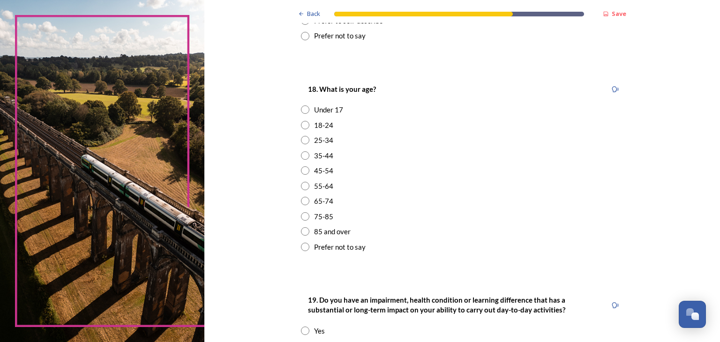
click at [304, 186] on input "radio" at bounding box center [305, 186] width 8 height 8
radio input "true"
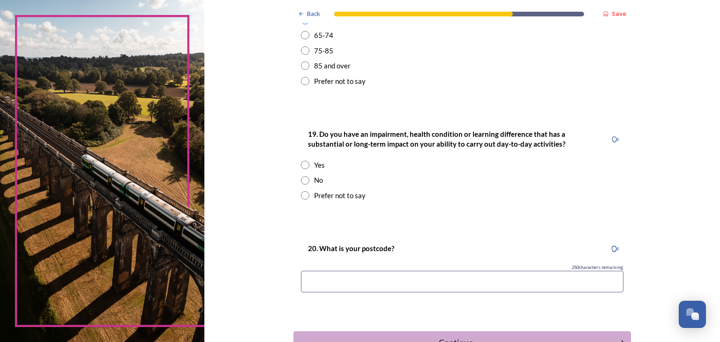
scroll to position [434, 0]
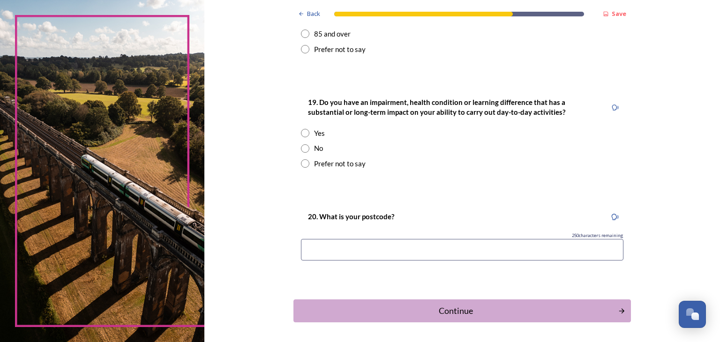
click at [301, 150] on input "radio" at bounding box center [305, 148] width 8 height 8
radio input "true"
click at [403, 246] on input at bounding box center [462, 250] width 322 height 22
type input "BN12 5BL"
click at [425, 313] on div "Continue" at bounding box center [455, 311] width 317 height 13
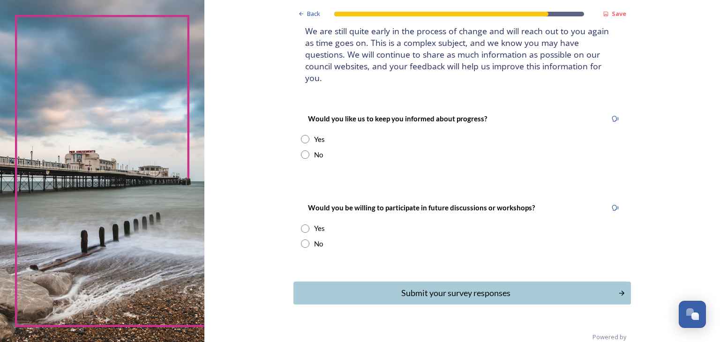
scroll to position [68, 0]
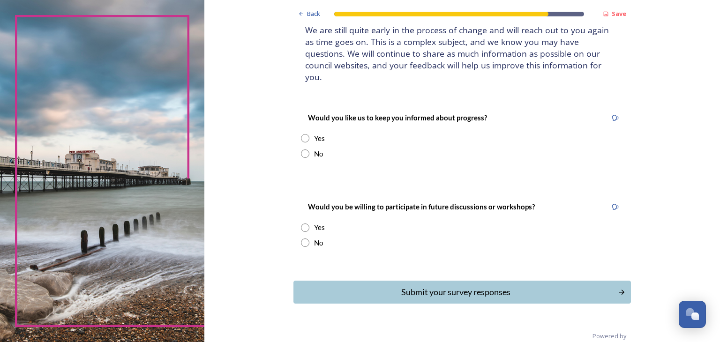
click at [301, 134] on input "radio" at bounding box center [305, 138] width 8 height 8
radio input "true"
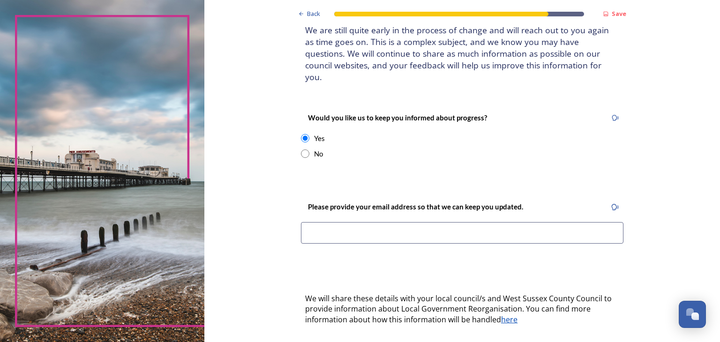
click at [391, 225] on input at bounding box center [462, 233] width 322 height 22
type input "[EMAIL_ADDRESS][DOMAIN_NAME]"
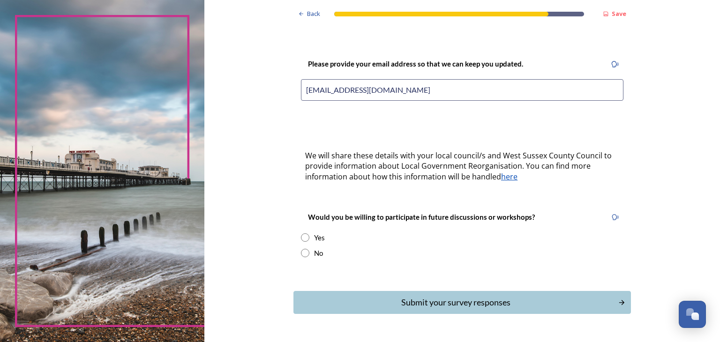
scroll to position [212, 0]
click at [301, 232] on input "radio" at bounding box center [305, 236] width 8 height 8
radio input "true"
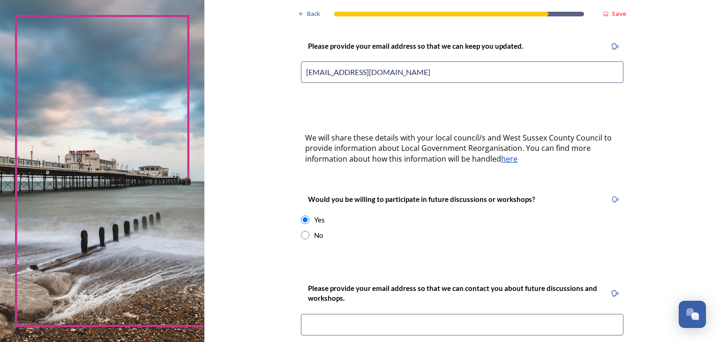
scroll to position [235, 0]
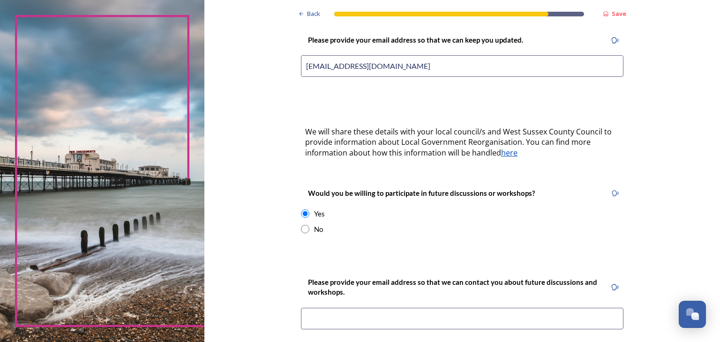
drag, startPoint x: 397, startPoint y: 55, endPoint x: 292, endPoint y: 58, distance: 105.0
click at [293, 58] on div "Please provide your email address so that we can keep you updated. [EMAIL_ADDRE…" at bounding box center [461, 58] width 337 height 67
click at [360, 308] on input at bounding box center [462, 319] width 322 height 22
paste input "[EMAIL_ADDRESS][DOMAIN_NAME]"
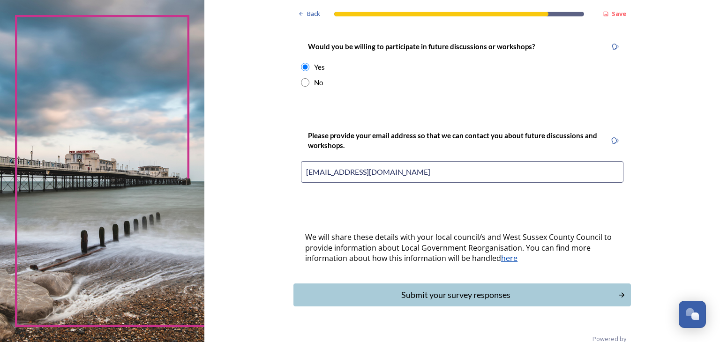
scroll to position [388, 0]
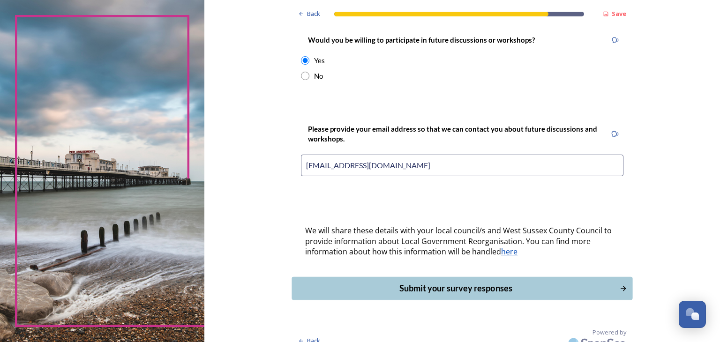
type input "[EMAIL_ADDRESS][DOMAIN_NAME]"
click at [472, 282] on div "Submit your survey responses" at bounding box center [455, 288] width 317 height 13
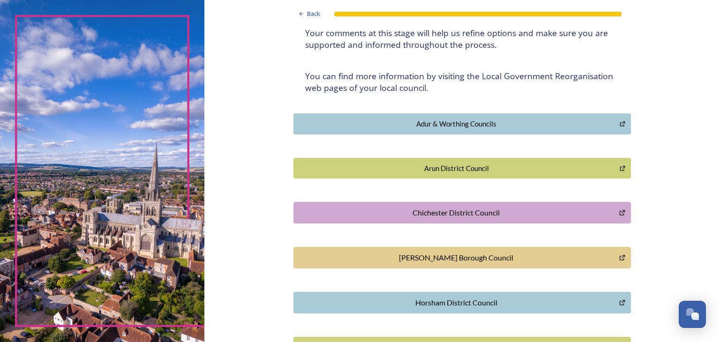
scroll to position [157, 0]
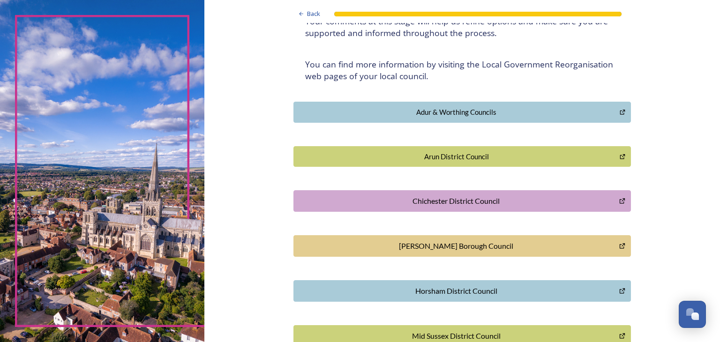
click at [423, 151] on div "Arun District Council" at bounding box center [456, 156] width 316 height 11
